Goal: Task Accomplishment & Management: Use online tool/utility

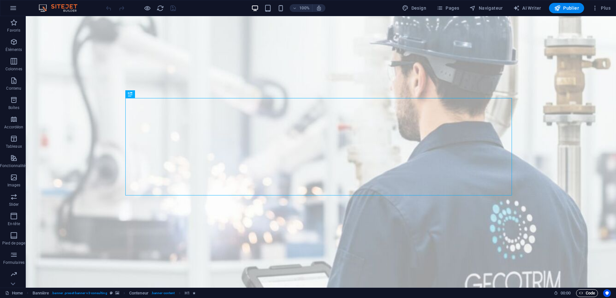
click at [586, 292] on span "Code" at bounding box center [587, 293] width 16 height 8
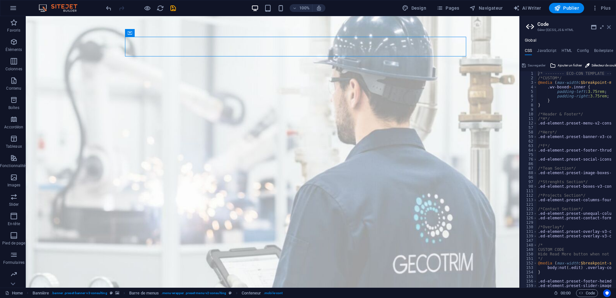
click at [607, 24] on icon at bounding box center [609, 26] width 4 height 5
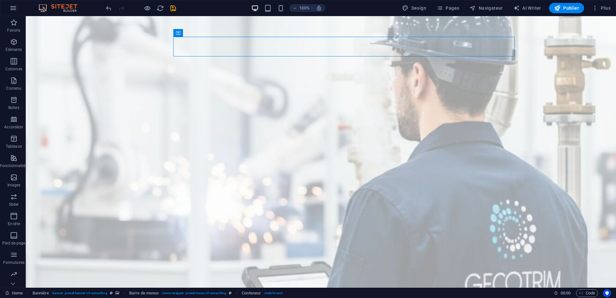
click at [172, 13] on div at bounding box center [141, 8] width 72 height 10
click at [173, 9] on icon "save" at bounding box center [172, 8] width 7 height 7
checkbox input "false"
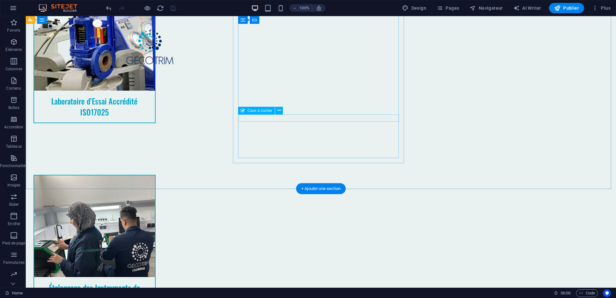
scroll to position [1950, 0]
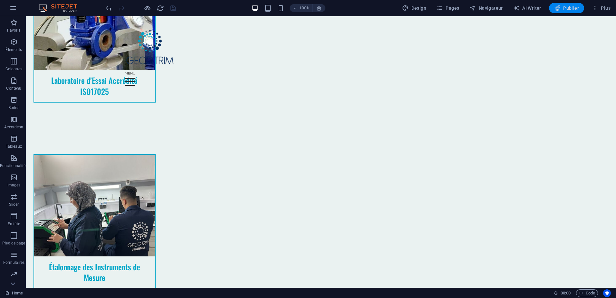
click at [558, 9] on icon "button" at bounding box center [557, 8] width 6 height 6
